Goal: Download file/media

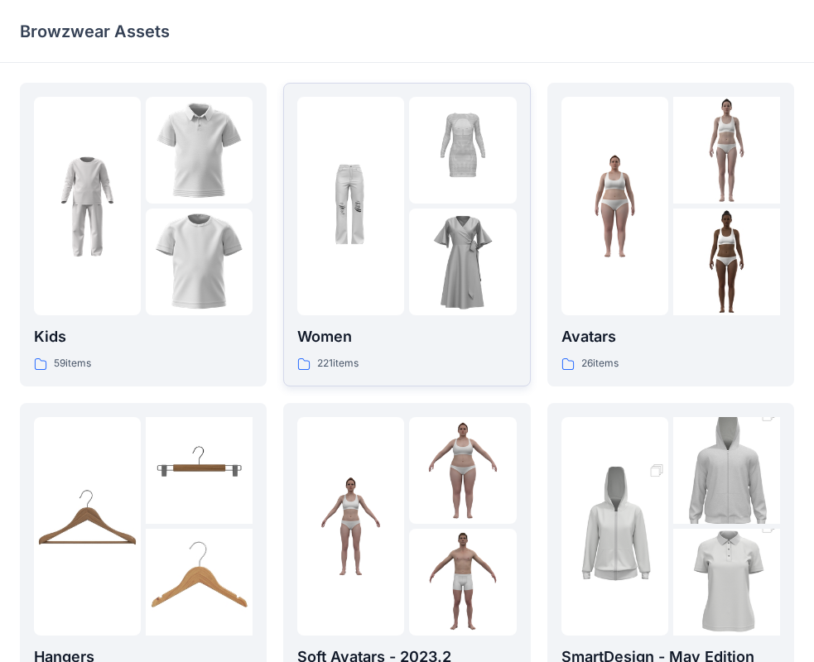
click at [454, 214] on div at bounding box center [462, 262] width 107 height 107
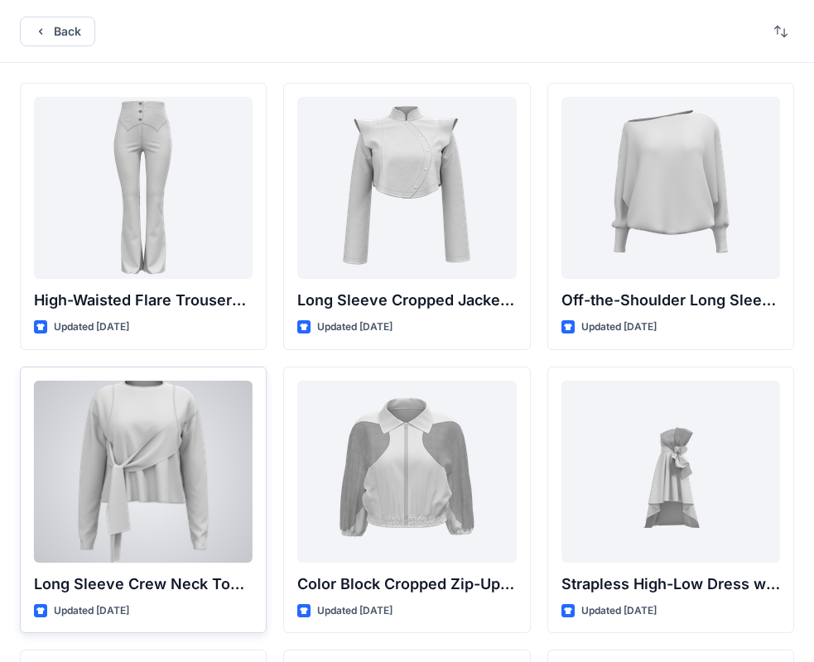
click at [180, 440] on div at bounding box center [143, 472] width 219 height 182
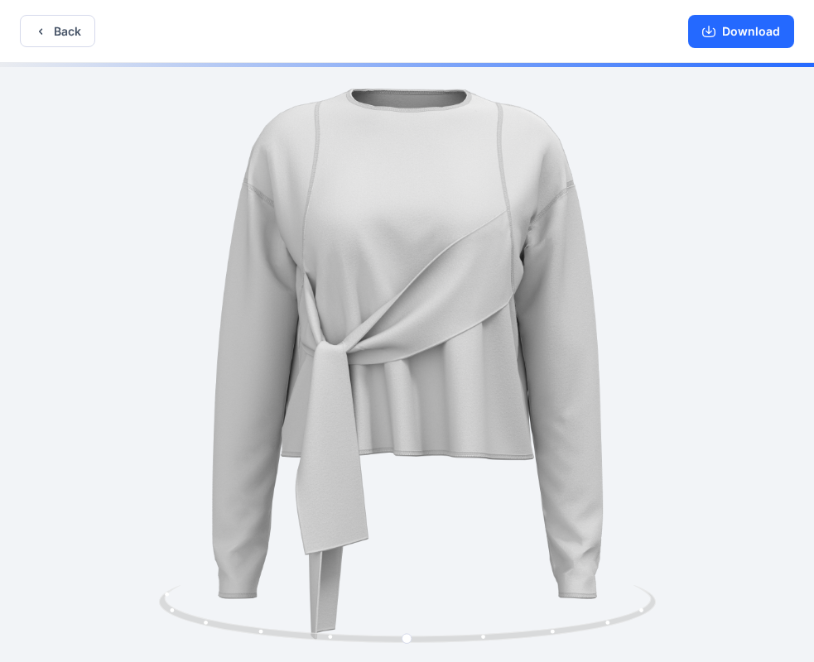
drag, startPoint x: 667, startPoint y: 399, endPoint x: 550, endPoint y: 406, distance: 116.9
click at [606, 406] on div at bounding box center [407, 364] width 814 height 603
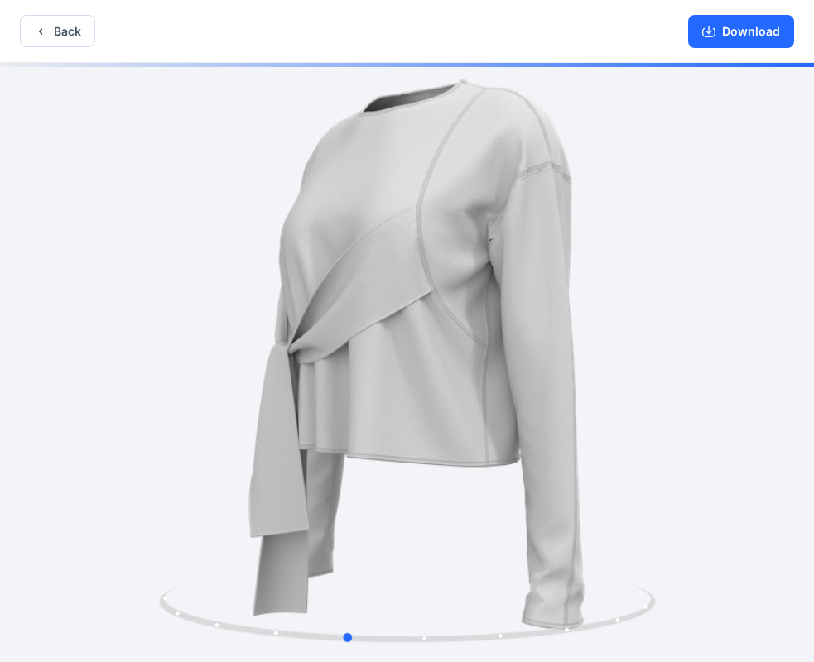
drag, startPoint x: 550, startPoint y: 406, endPoint x: 515, endPoint y: 406, distance: 35.6
click at [545, 406] on div at bounding box center [407, 364] width 814 height 603
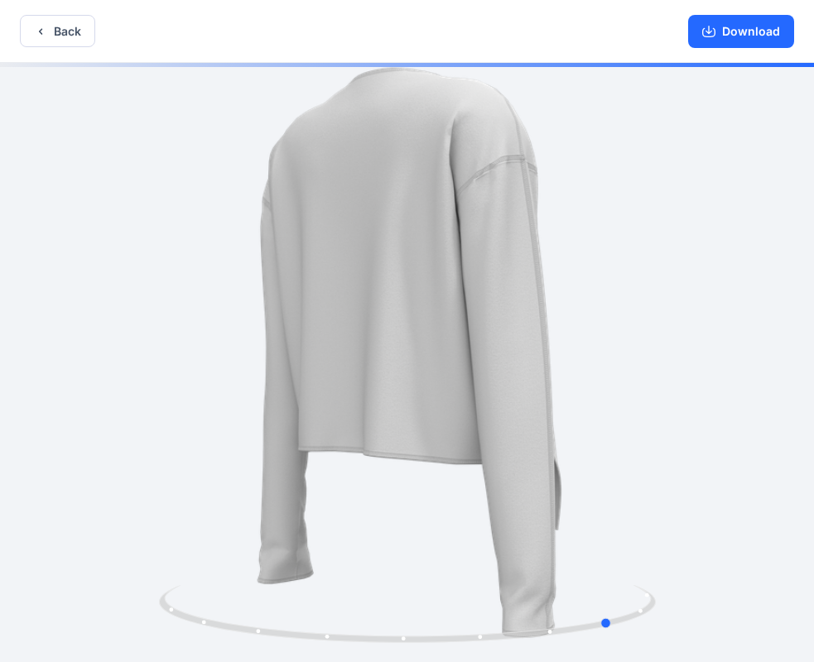
drag, startPoint x: 509, startPoint y: 406, endPoint x: 431, endPoint y: 352, distance: 94.6
click at [266, 410] on div at bounding box center [407, 364] width 814 height 603
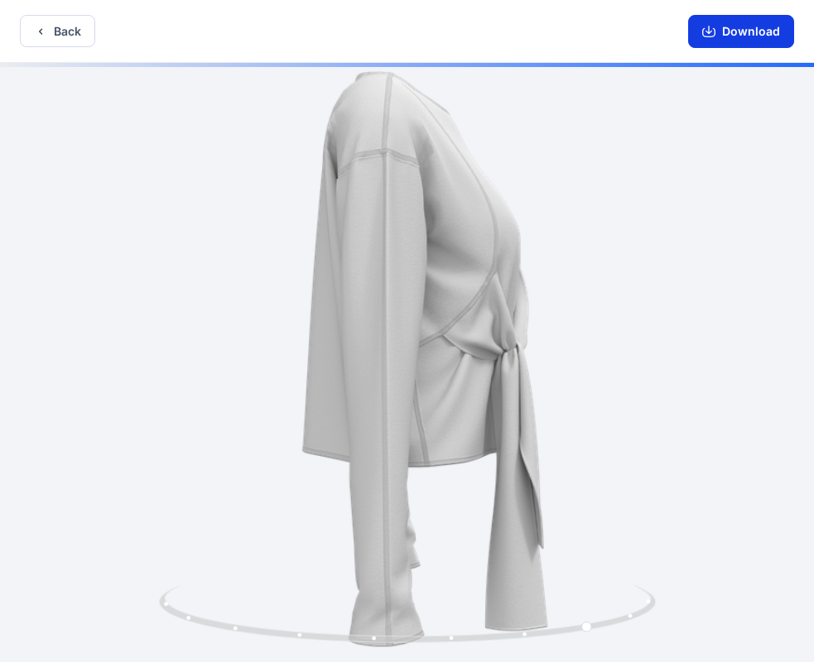
click at [744, 26] on button "Download" at bounding box center [741, 31] width 106 height 33
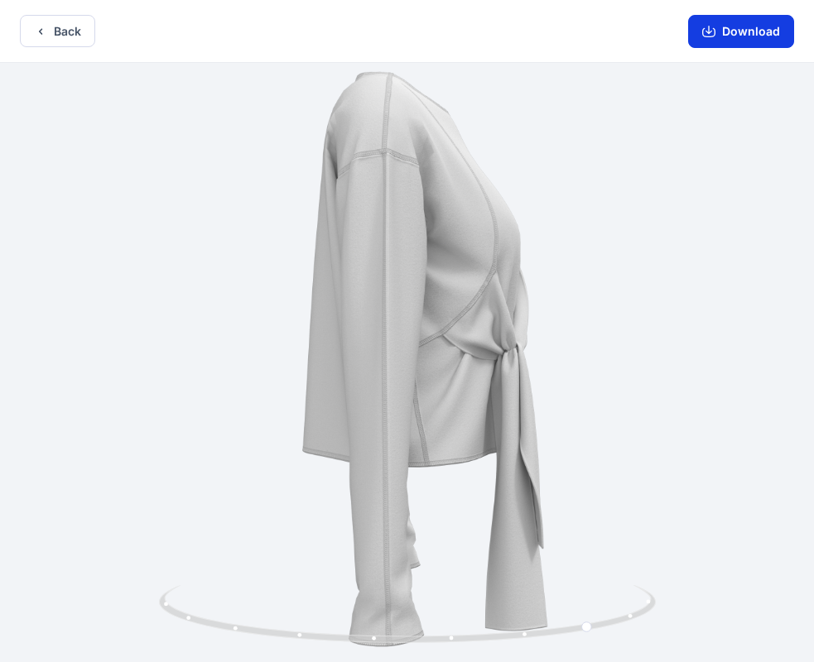
click at [742, 33] on button "Download" at bounding box center [741, 31] width 106 height 33
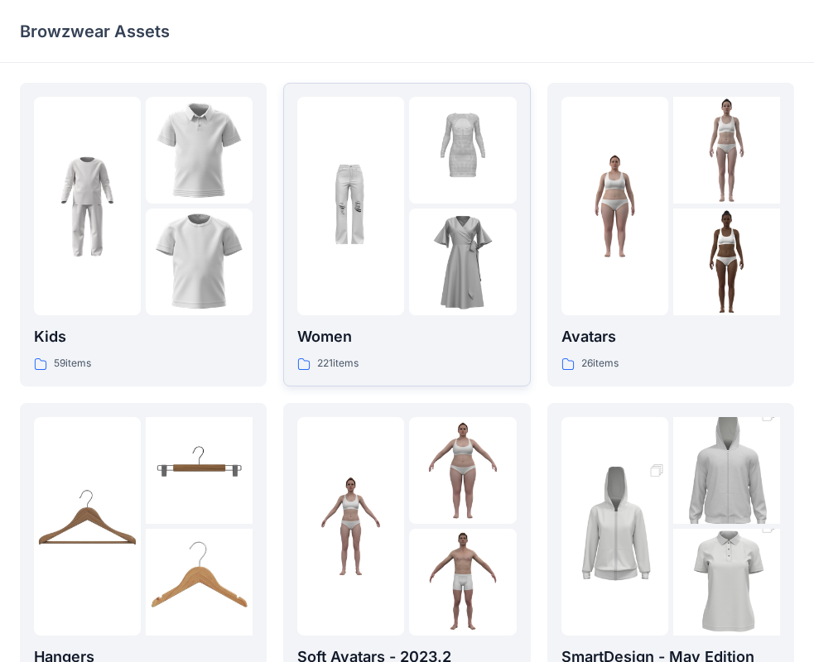
click at [421, 296] on img at bounding box center [462, 262] width 107 height 107
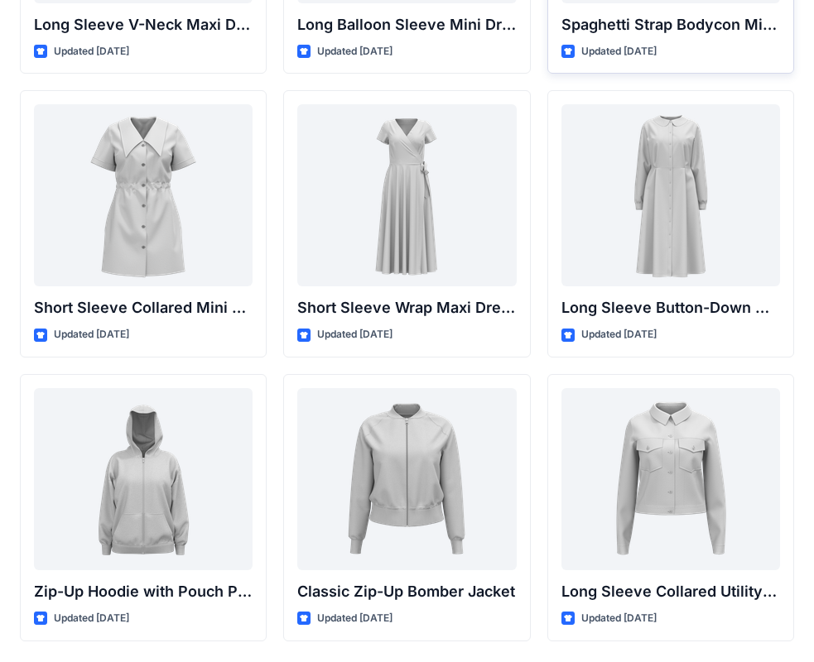
scroll to position [2886, 0]
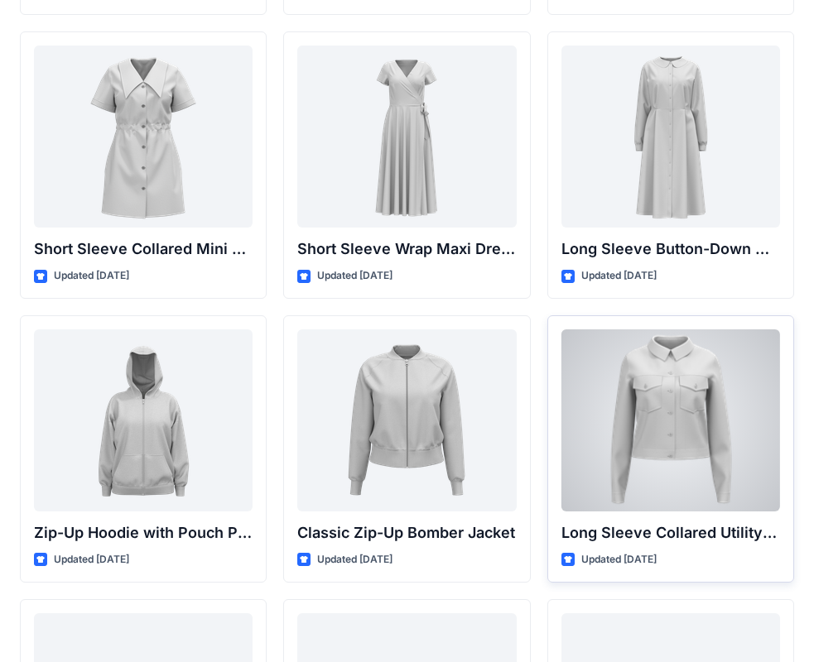
click at [702, 419] on div at bounding box center [670, 420] width 219 height 182
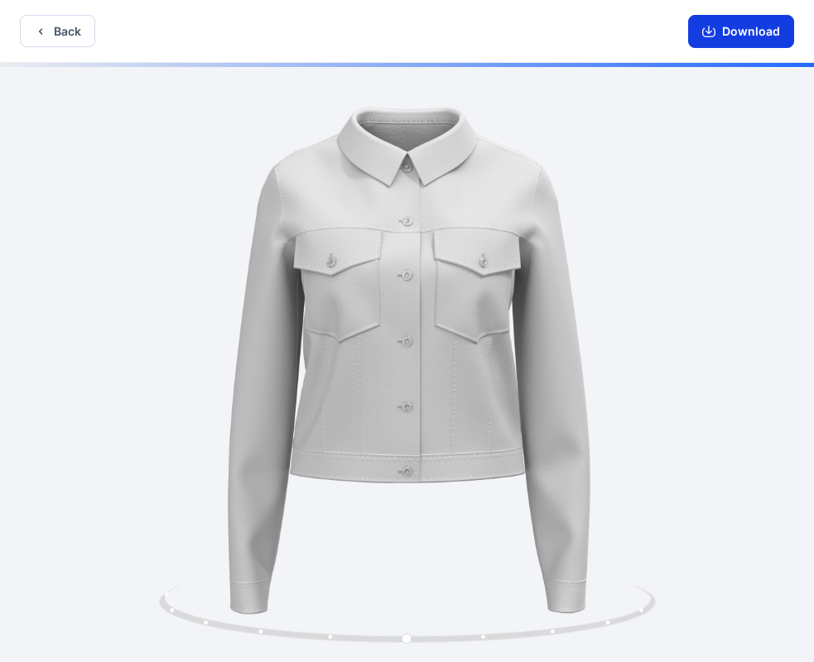
click at [733, 35] on button "Download" at bounding box center [741, 31] width 106 height 33
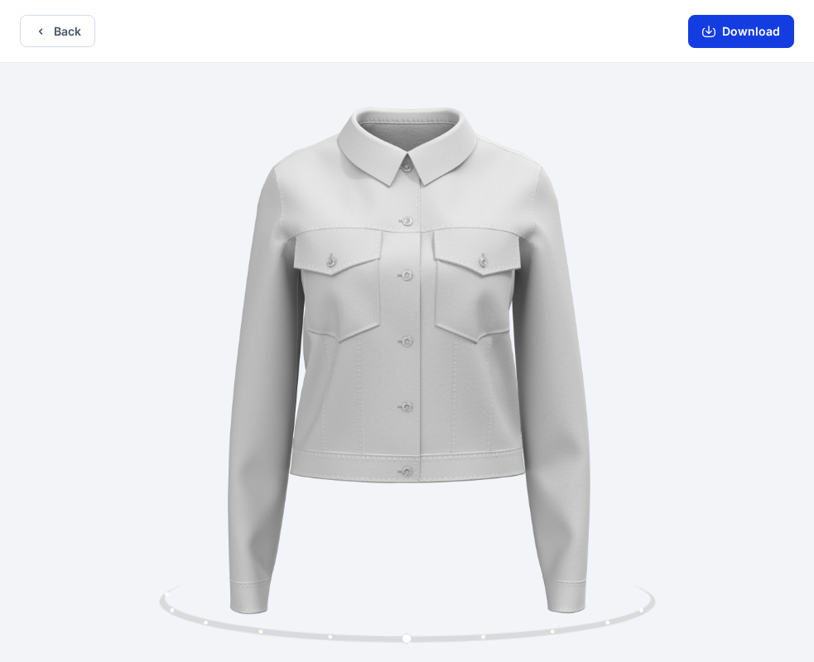
click at [747, 30] on button "Download" at bounding box center [741, 31] width 106 height 33
click at [82, 22] on button "Back" at bounding box center [57, 31] width 75 height 32
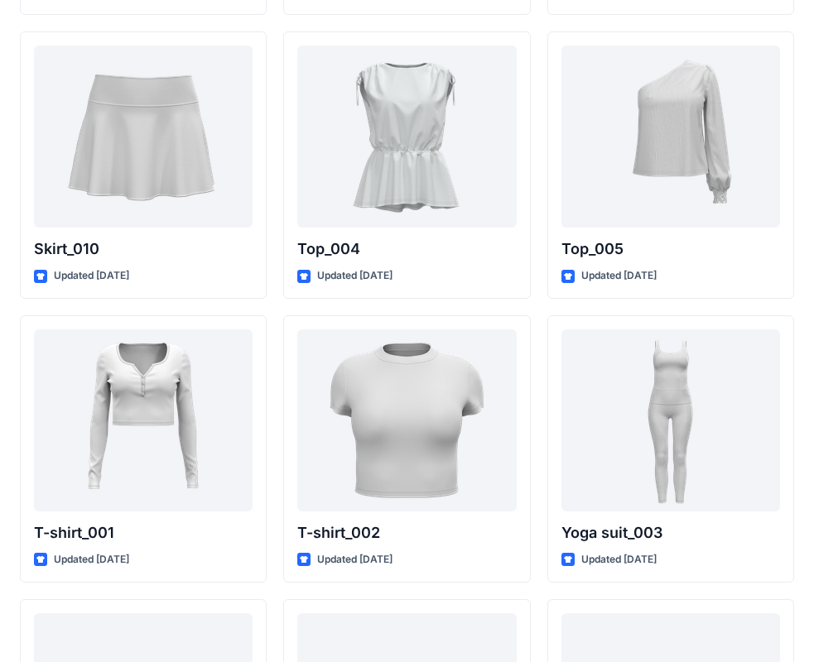
scroll to position [7895, 0]
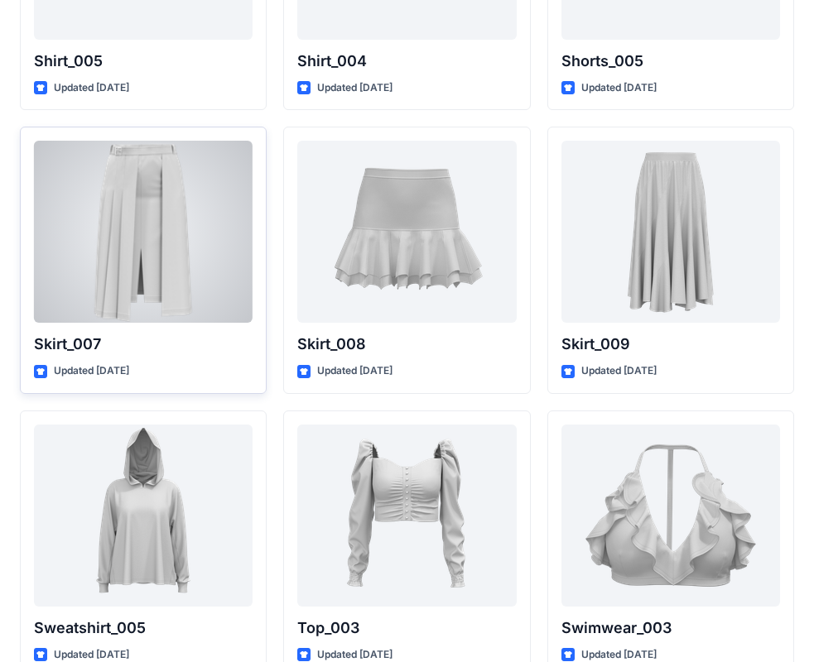
click at [183, 252] on div at bounding box center [143, 232] width 219 height 182
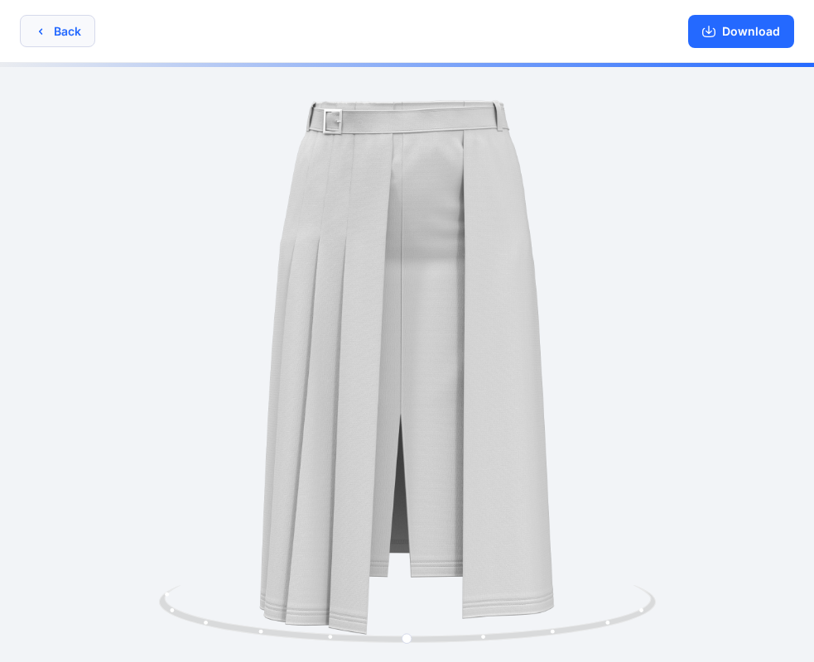
click at [74, 31] on button "Back" at bounding box center [57, 31] width 75 height 32
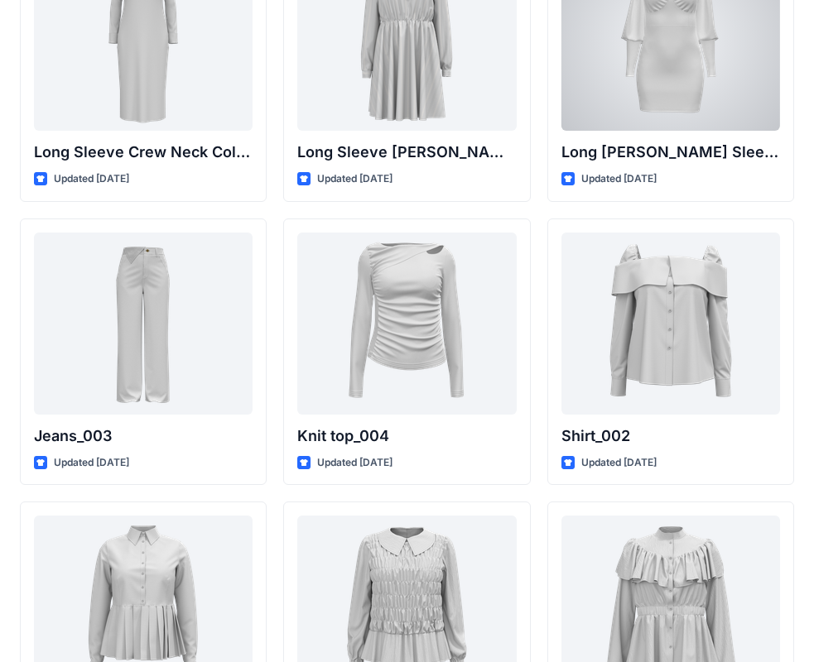
scroll to position [7036, 0]
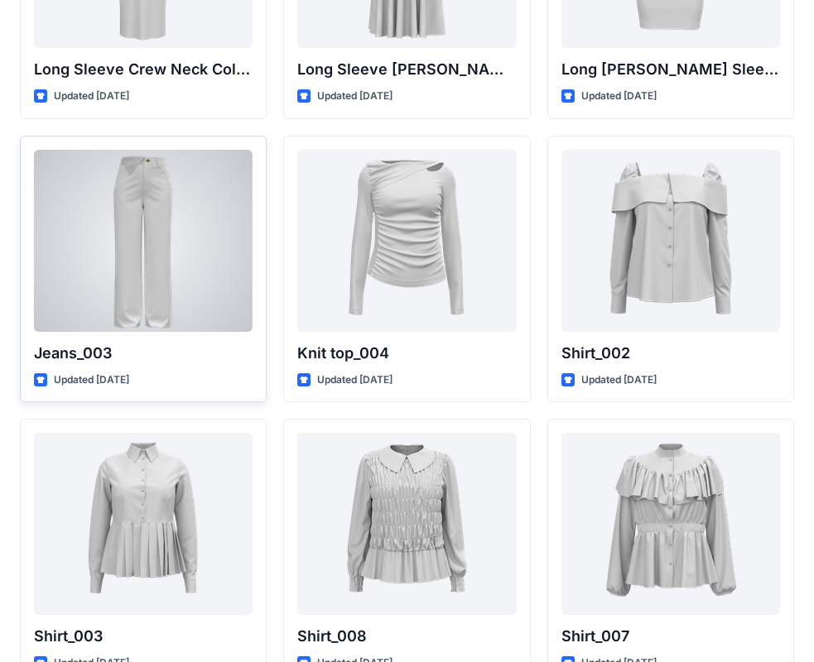
click at [149, 257] on div at bounding box center [143, 241] width 219 height 182
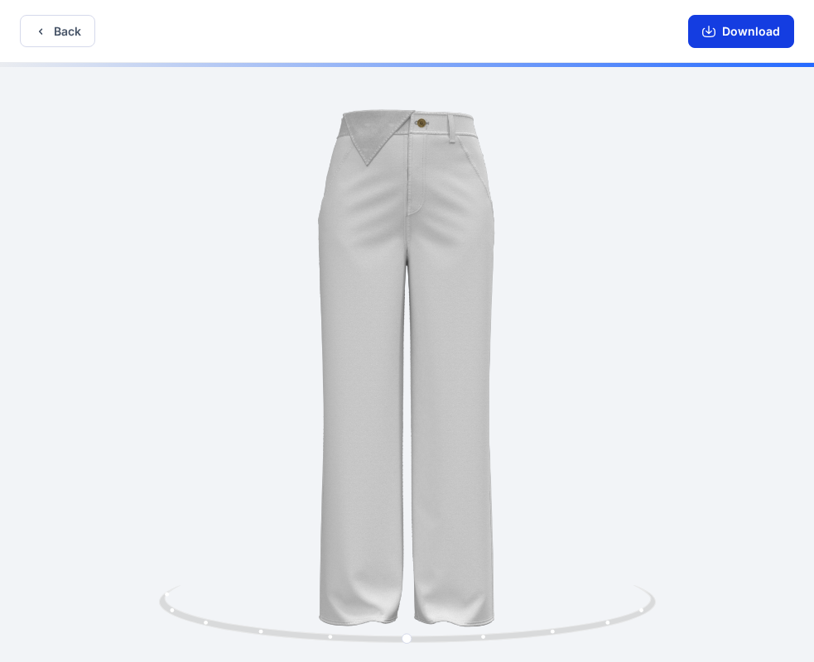
click at [734, 36] on button "Download" at bounding box center [741, 31] width 106 height 33
